Goal: Task Accomplishment & Management: Use online tool/utility

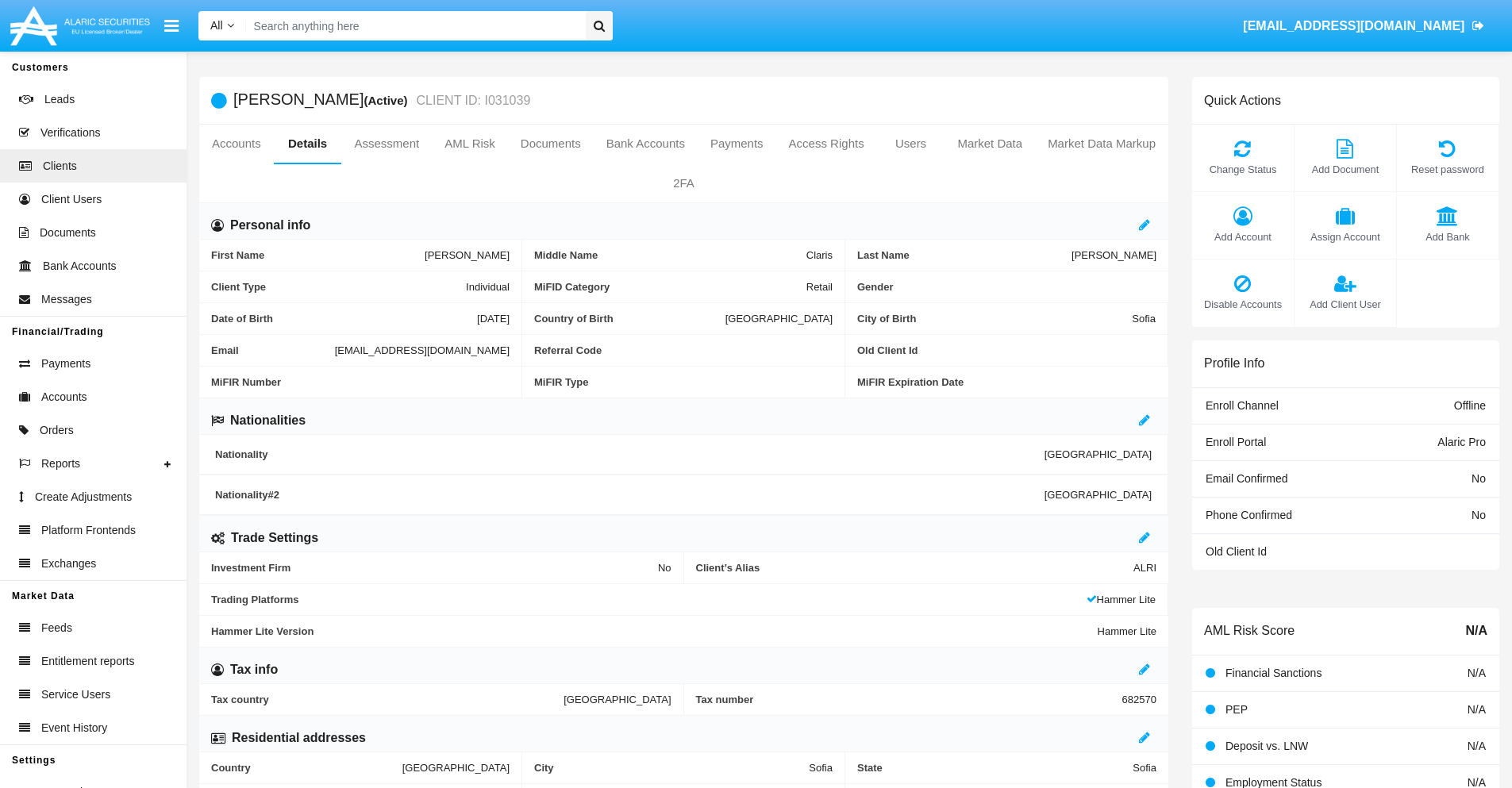
click at [989, 143] on link "Market Data" at bounding box center [989, 143] width 91 height 38
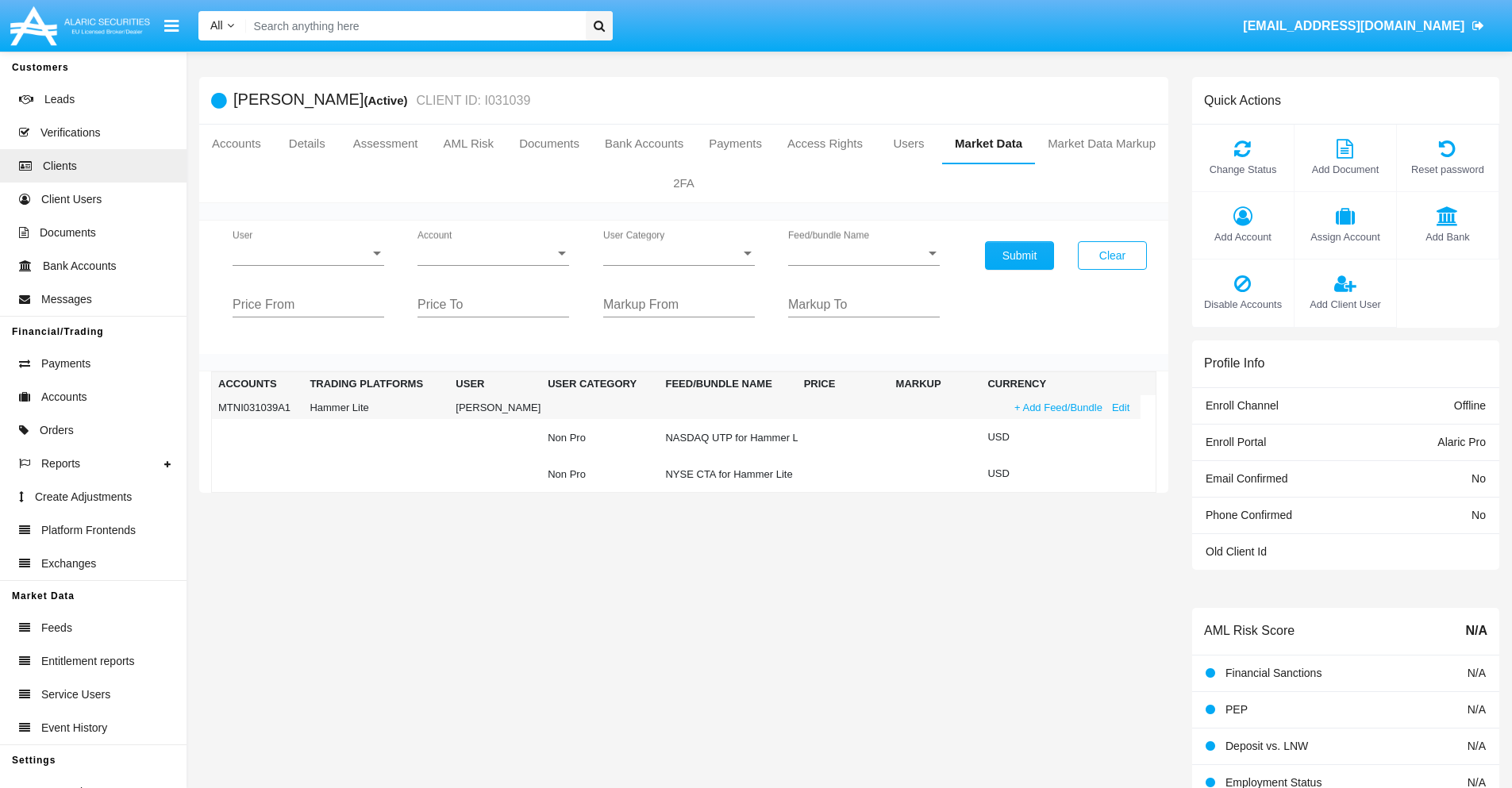
click at [1056, 407] on link "+ Add Feed/Bundle" at bounding box center [1058, 407] width 97 height 16
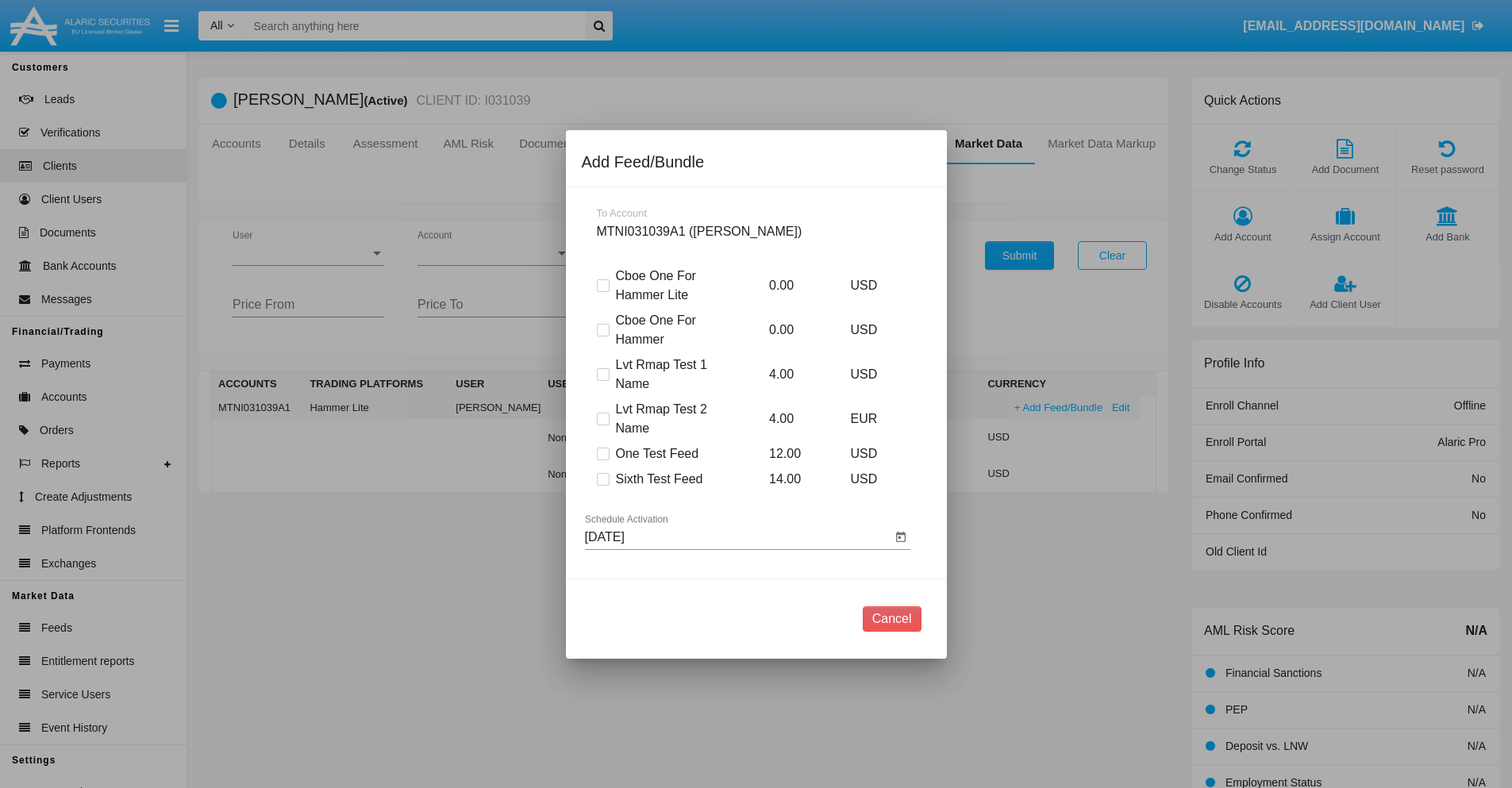
click at [602, 479] on span at bounding box center [602, 479] width 12 height 12
click at [602, 486] on input "Sixth Test Feed" at bounding box center [602, 486] width 1 height 1
checkbox input "true"
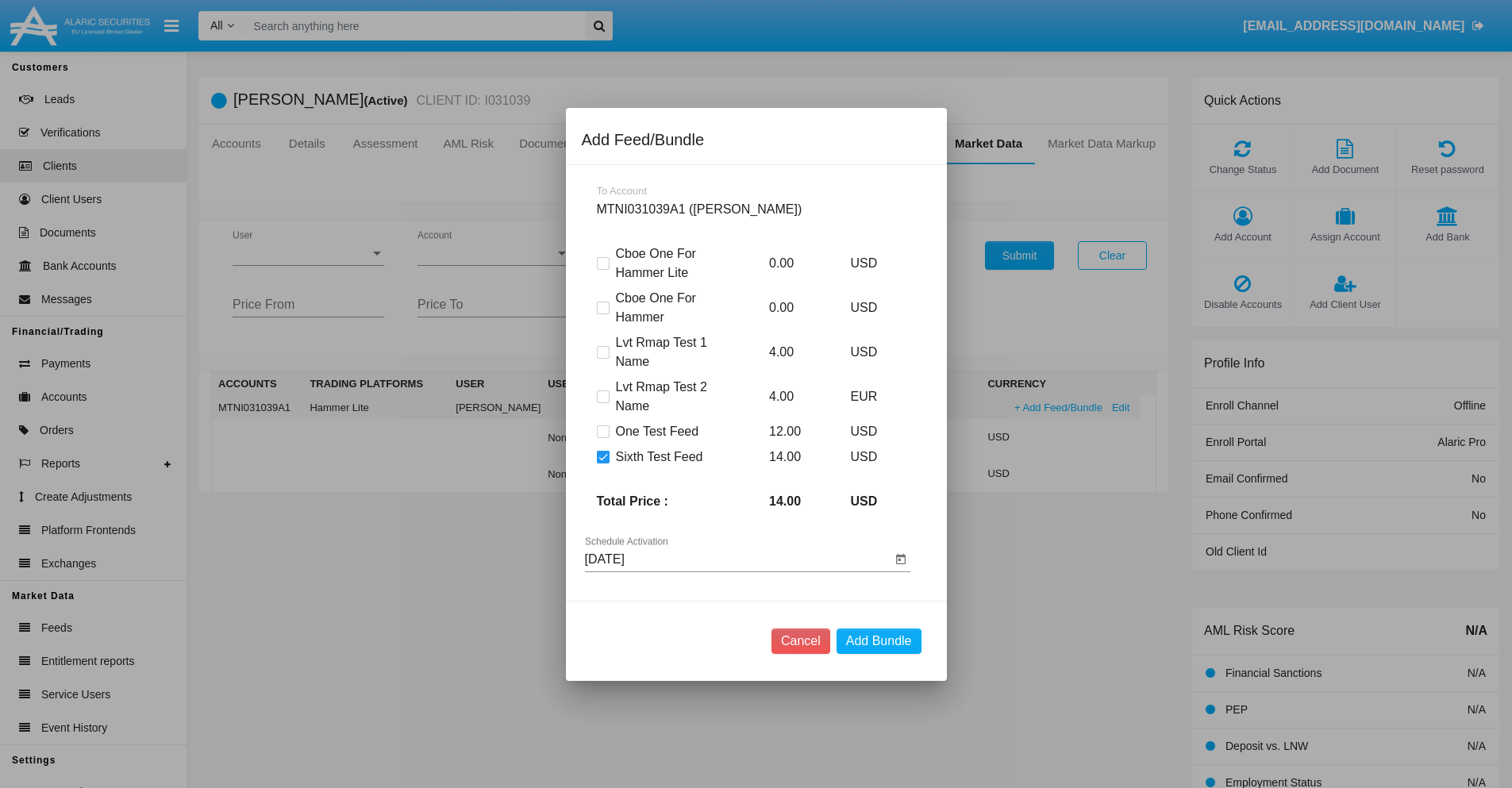
click at [737, 559] on input "[DATE]" at bounding box center [738, 559] width 306 height 14
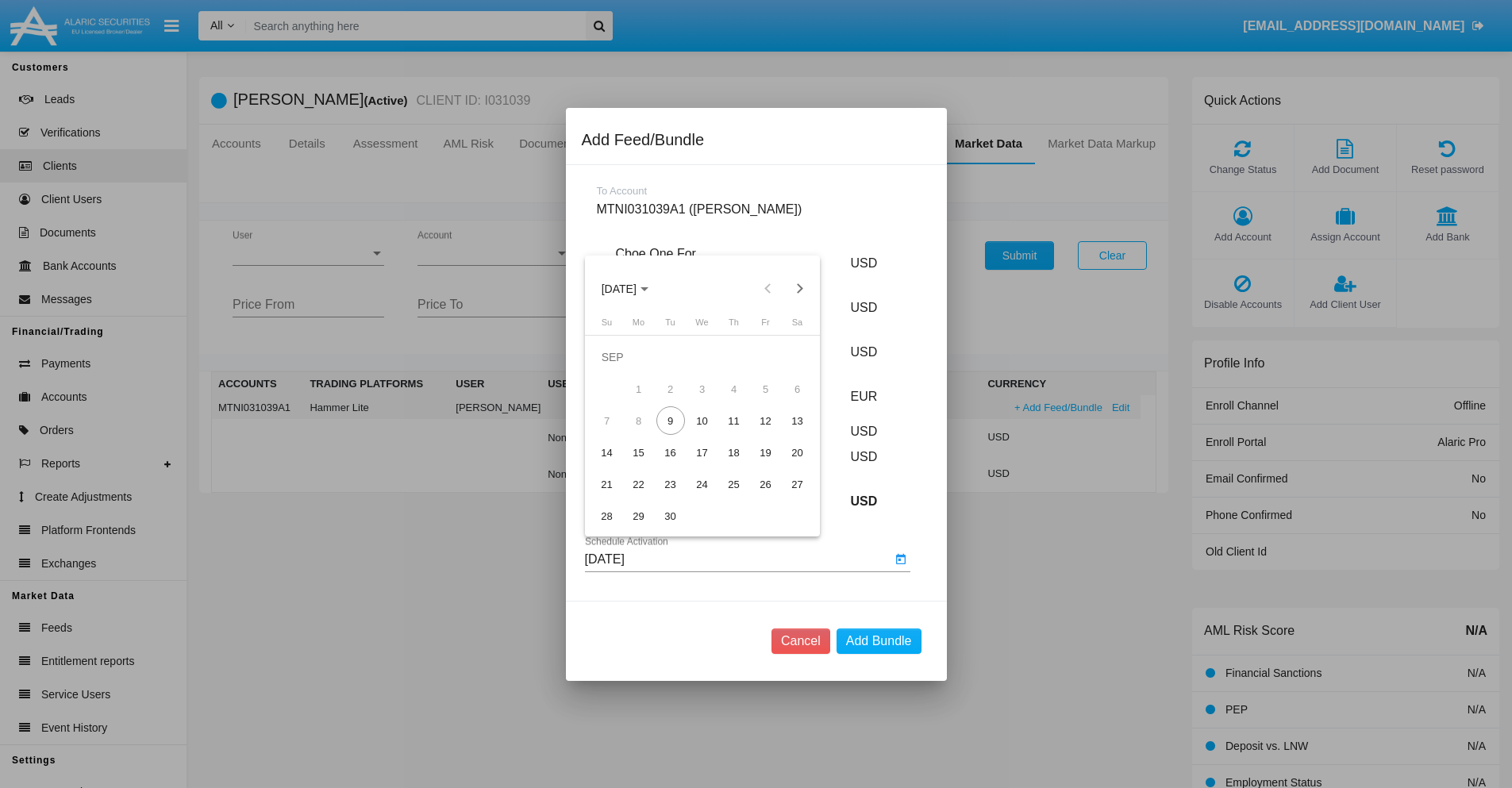
click at [632, 288] on span "SEP 2025" at bounding box center [618, 289] width 35 height 12
click at [785, 432] on div "2027" at bounding box center [785, 433] width 50 height 29
click at [729, 432] on div "NOV" at bounding box center [729, 433] width 50 height 29
click at [733, 421] on div "11" at bounding box center [734, 421] width 29 height 29
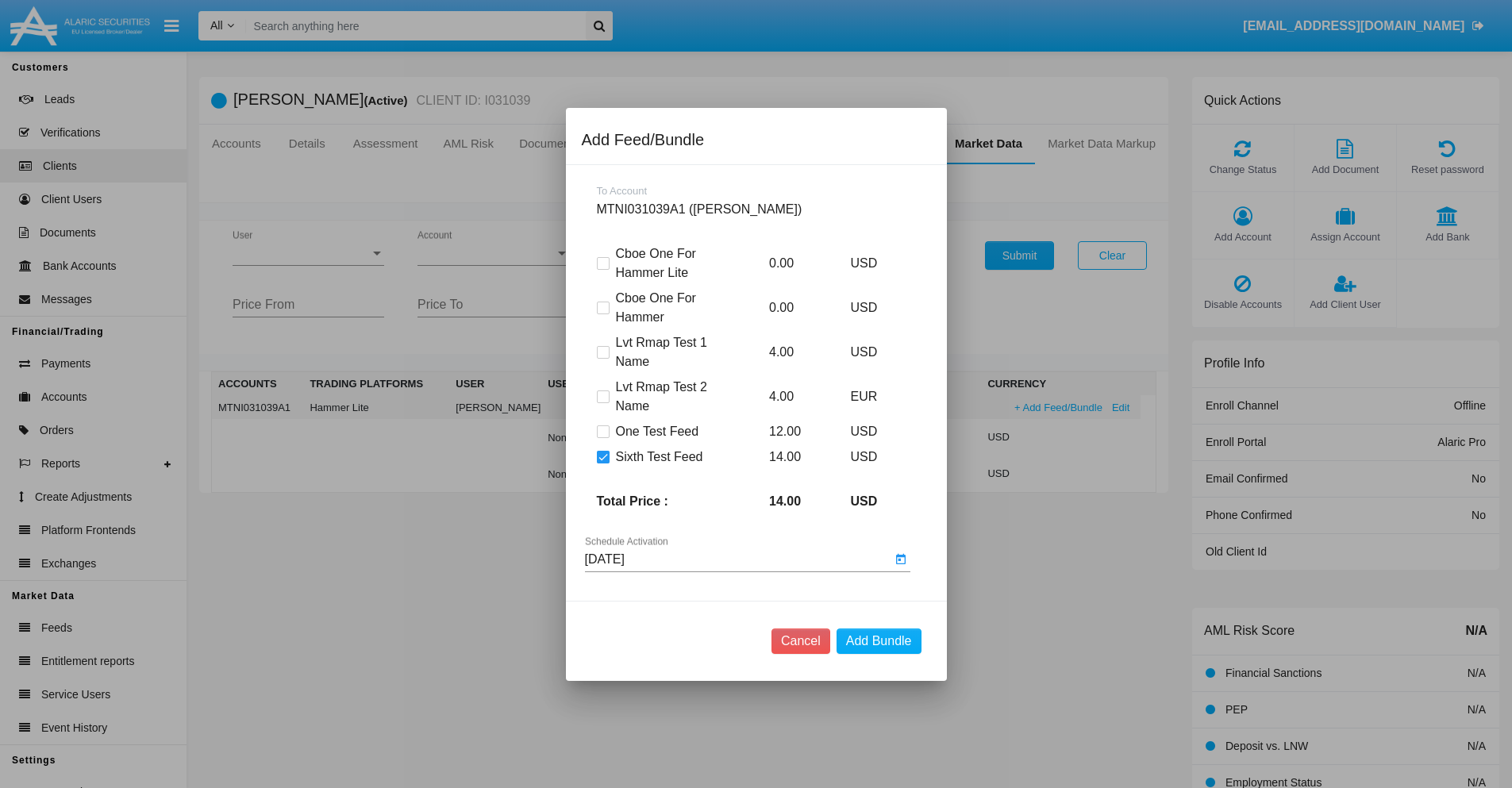
type input "11/11/27"
click at [878, 641] on button "Add Bundle" at bounding box center [878, 642] width 85 height 26
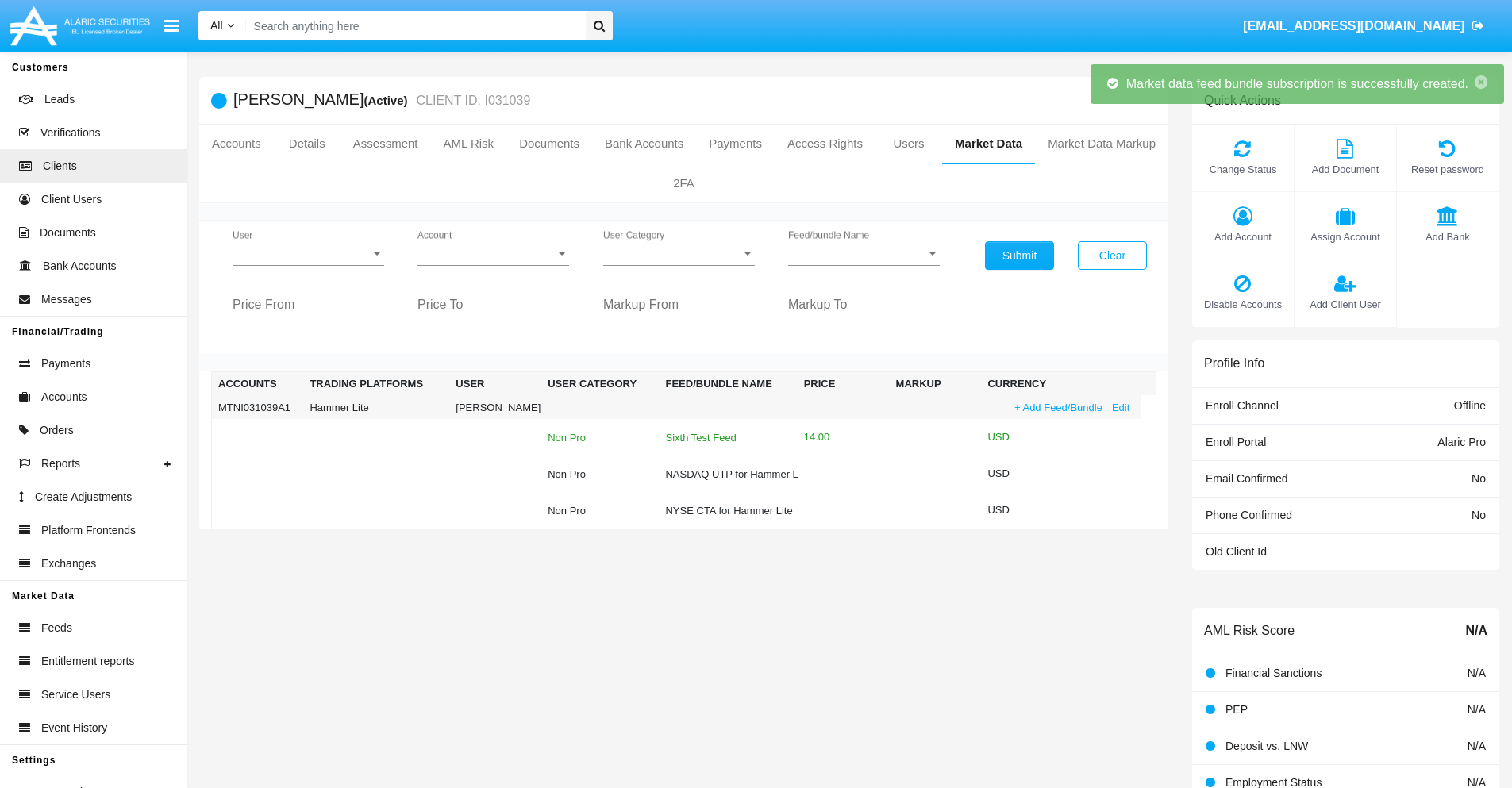
click at [726, 437] on div "Sixth Test Feed" at bounding box center [727, 437] width 125 height 11
